Goal: Information Seeking & Learning: Learn about a topic

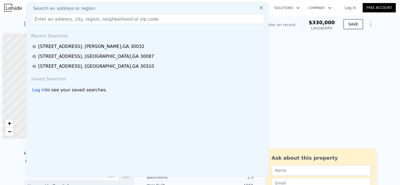
scroll to position [0, 132]
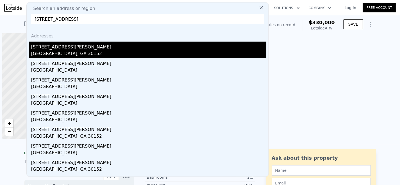
type input "[STREET_ADDRESS]"
click at [53, 50] on div "[GEOGRAPHIC_DATA], GA 30152" at bounding box center [148, 54] width 235 height 8
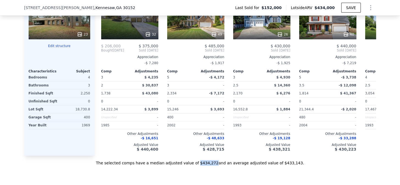
drag, startPoint x: 198, startPoint y: 169, endPoint x: 213, endPoint y: 169, distance: 14.8
click at [213, 165] on div "The selected comps have a median adjusted value of $434,272 and an average adju…" at bounding box center [200, 160] width 352 height 10
copy div "$434,272"
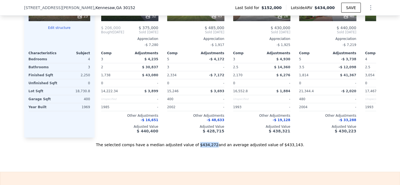
scroll to position [642, 0]
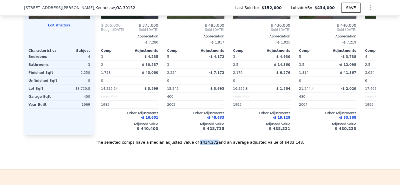
copy div "$434,272"
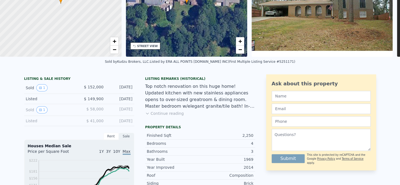
scroll to position [0, 0]
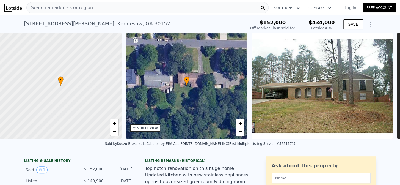
click at [55, 7] on span "Search an address or region" at bounding box center [60, 7] width 66 height 7
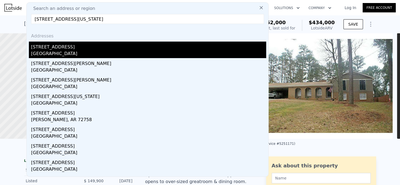
type input "[STREET_ADDRESS][US_STATE]"
click at [54, 48] on div "[STREET_ADDRESS]" at bounding box center [148, 45] width 235 height 9
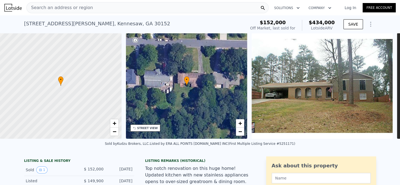
type input "2"
type input "4"
type input "1"
type input "3"
type input "950"
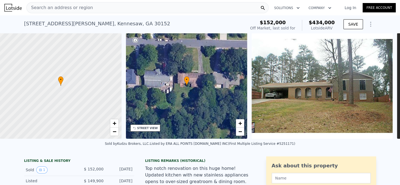
type input "1408"
type input "17424"
type input "28314"
type input "$ 182,000"
type input "4"
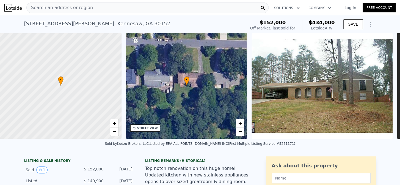
type input "$ 64,474"
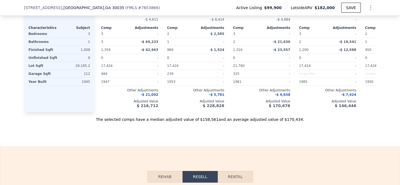
scroll to position [674, 0]
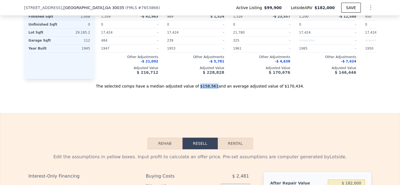
drag, startPoint x: 199, startPoint y: 93, endPoint x: 212, endPoint y: 95, distance: 12.9
copy div "$158,561"
